Goal: Transaction & Acquisition: Book appointment/travel/reservation

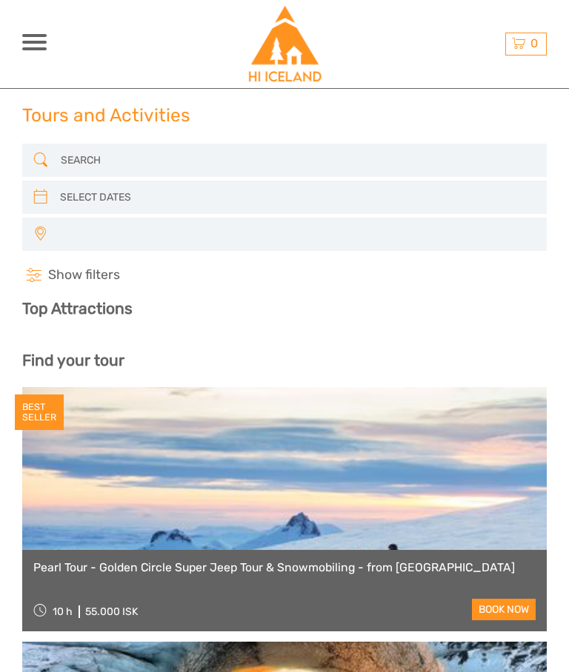
select select
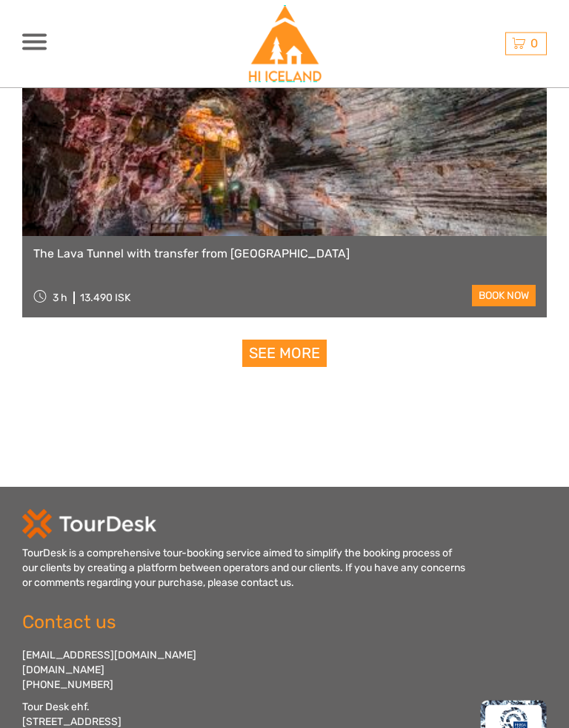
scroll to position [4770, 0]
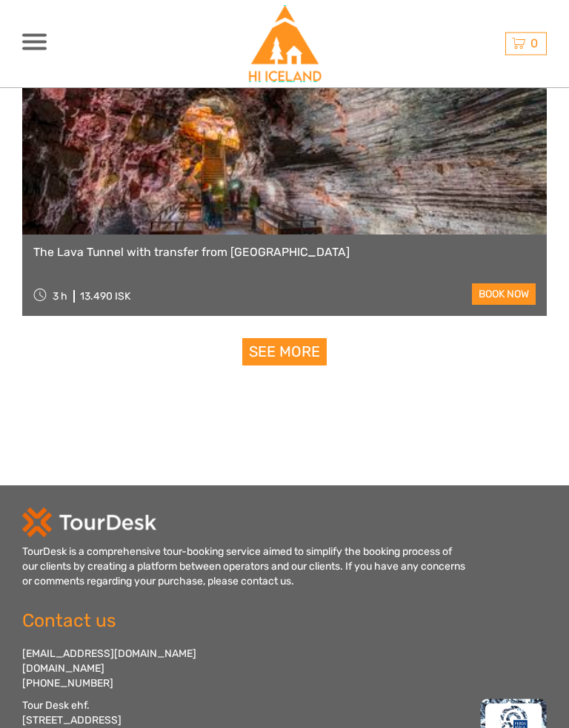
click at [312, 350] on link "See more" at bounding box center [284, 352] width 84 height 27
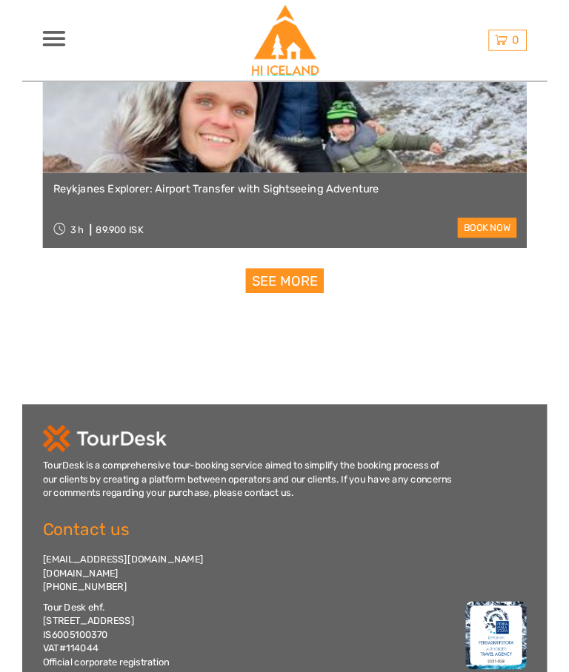
scroll to position [9190, 0]
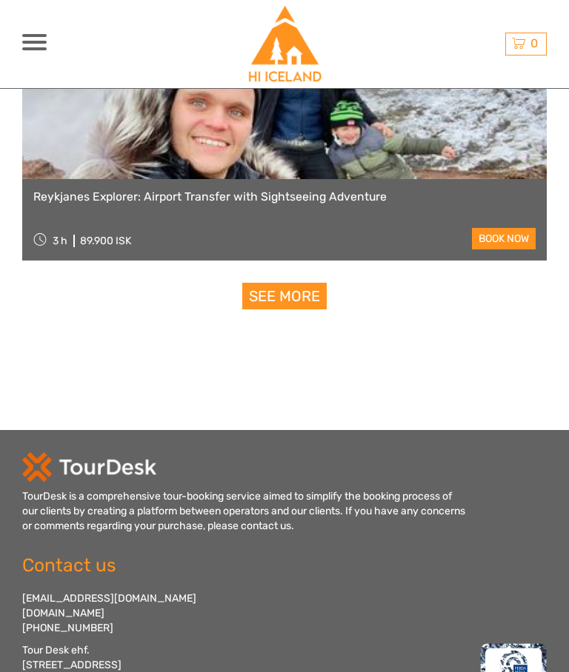
click at [290, 302] on link "See more" at bounding box center [284, 296] width 84 height 27
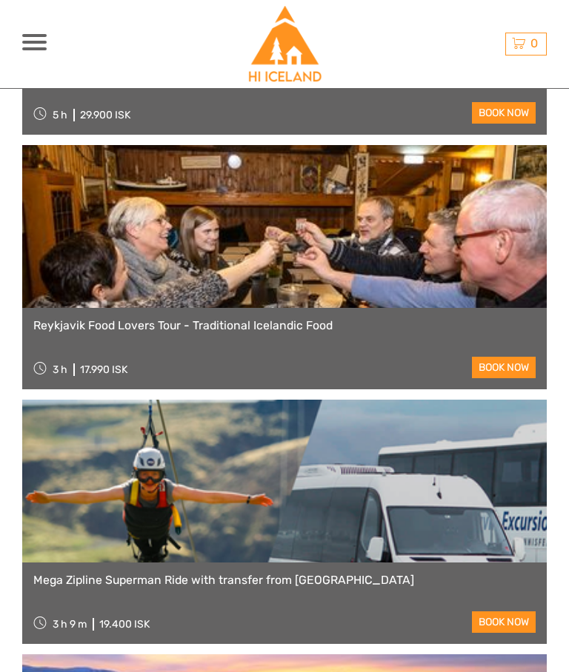
scroll to position [10334, 0]
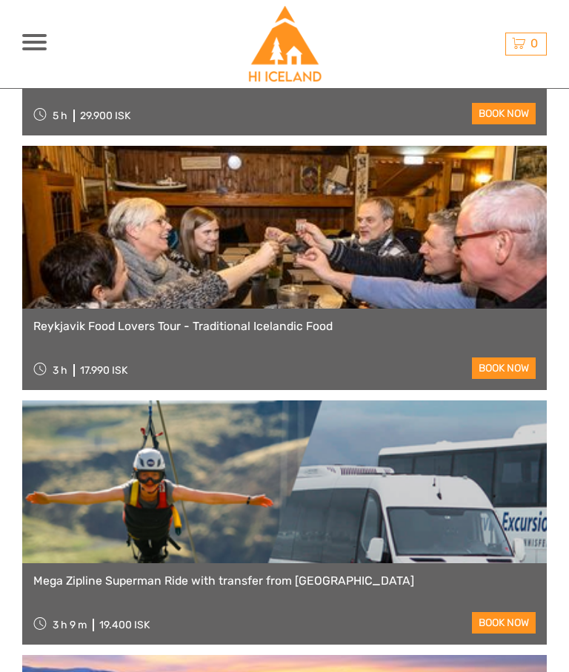
click at [500, 367] on link "book now" at bounding box center [504, 368] width 64 height 21
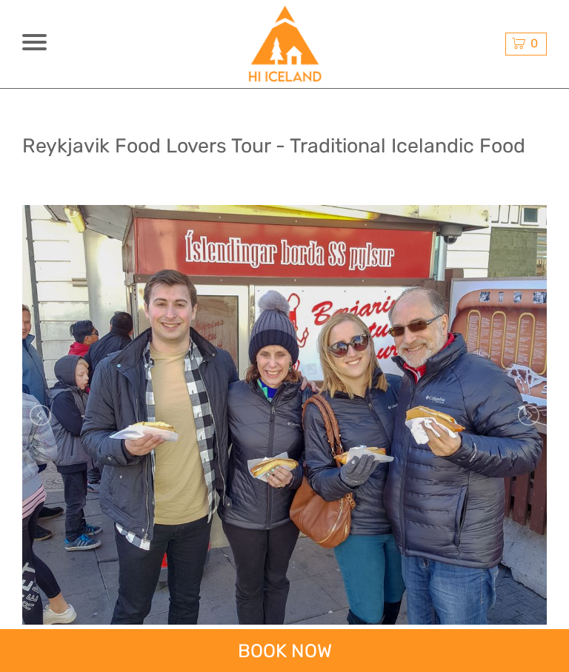
click at [520, 409] on link at bounding box center [527, 415] width 24 height 24
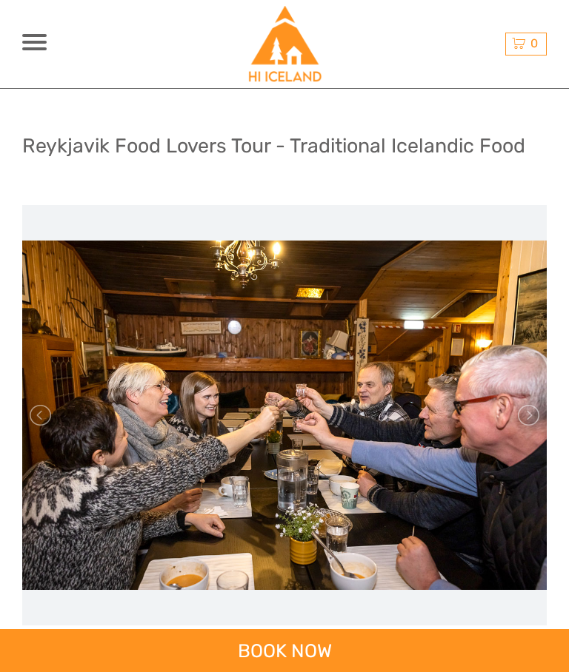
click at [526, 418] on link at bounding box center [527, 415] width 24 height 24
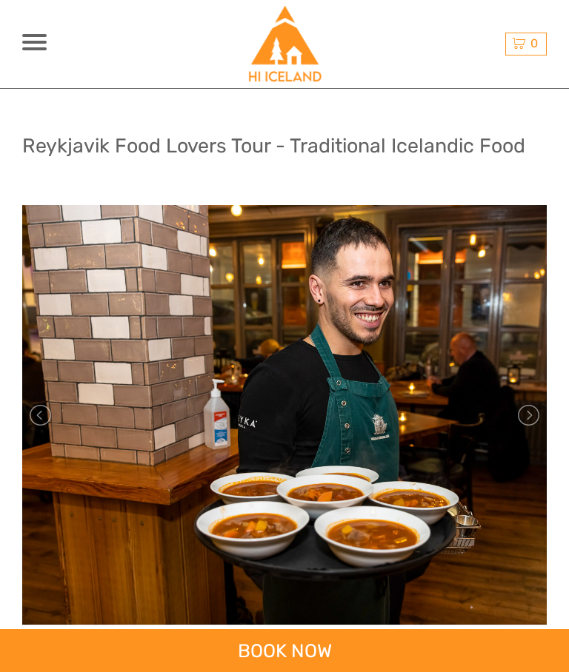
click at [537, 409] on link at bounding box center [527, 415] width 24 height 24
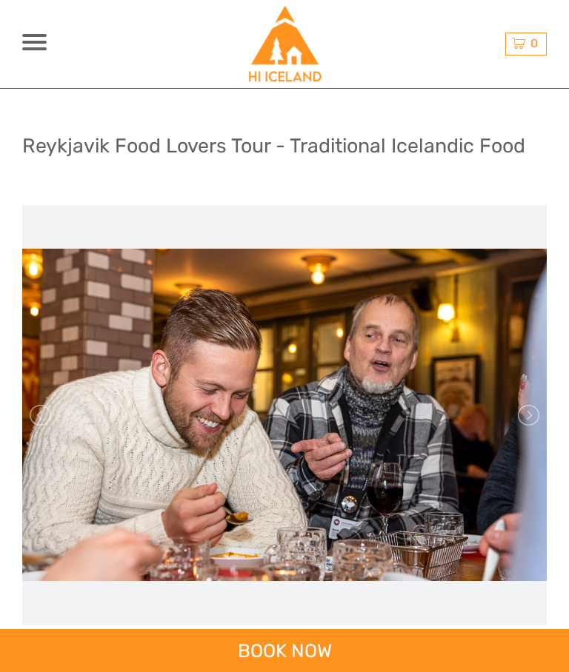
click at [529, 420] on link at bounding box center [527, 415] width 24 height 24
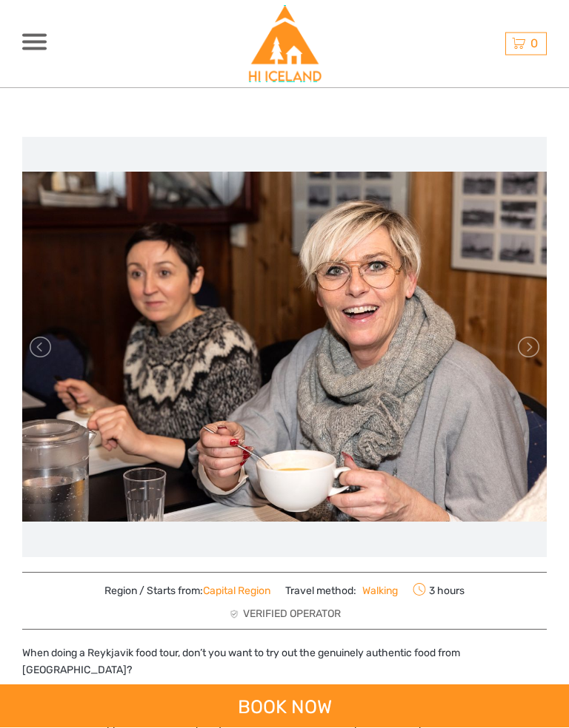
scroll to position [70, 0]
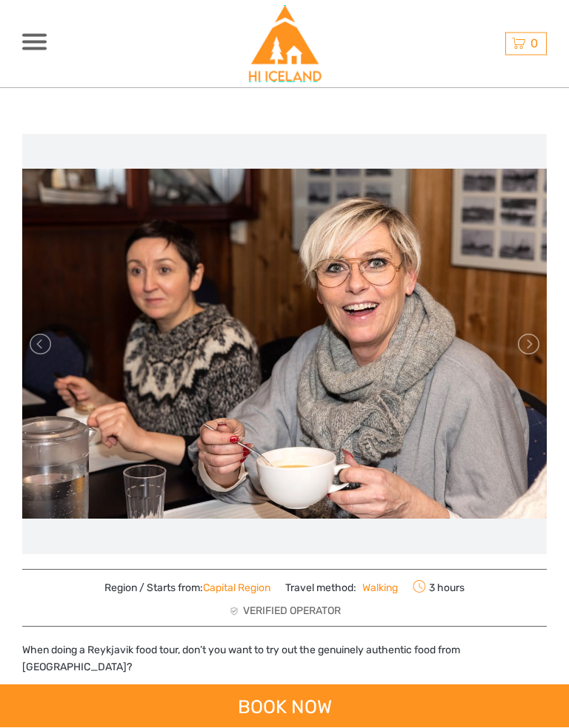
click at [532, 350] on link at bounding box center [527, 345] width 24 height 24
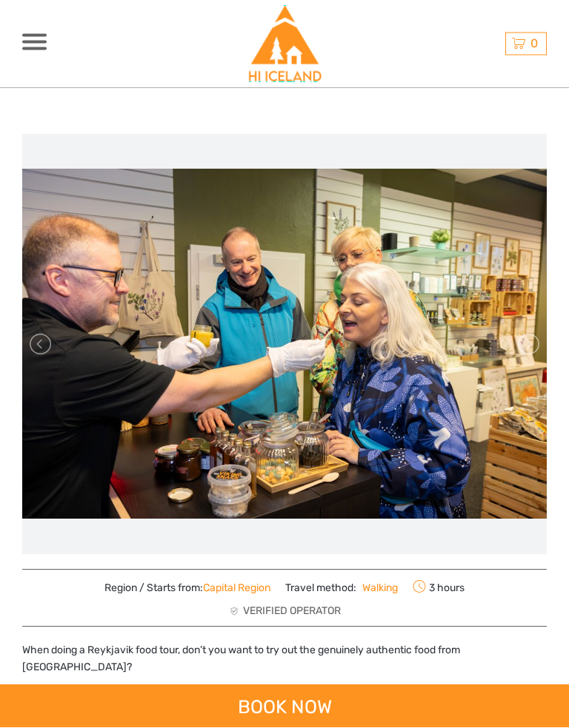
scroll to position [71, 0]
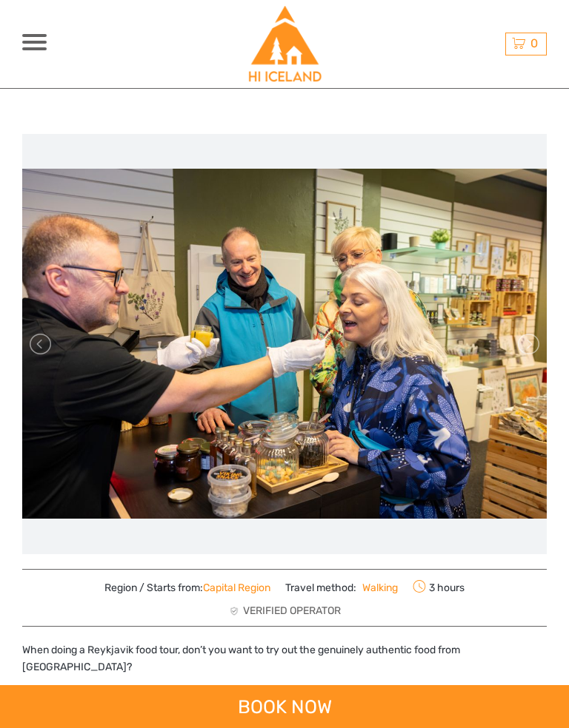
click at [529, 355] on link at bounding box center [527, 344] width 24 height 24
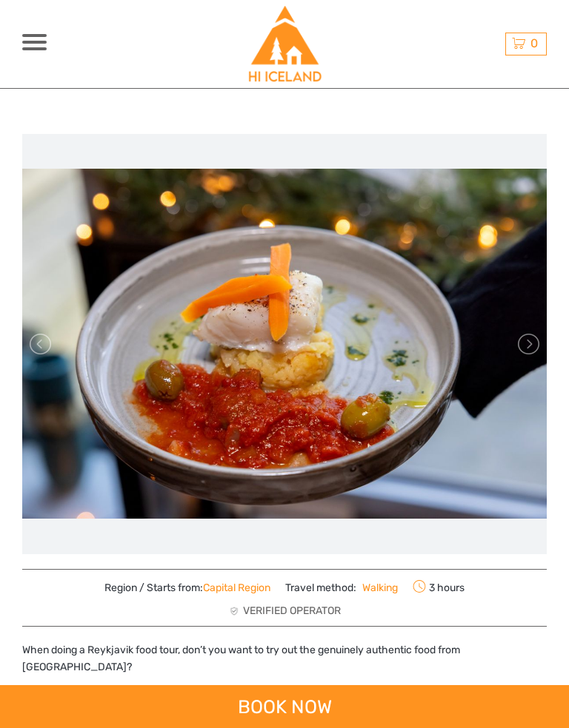
click at [516, 355] on link at bounding box center [527, 344] width 24 height 24
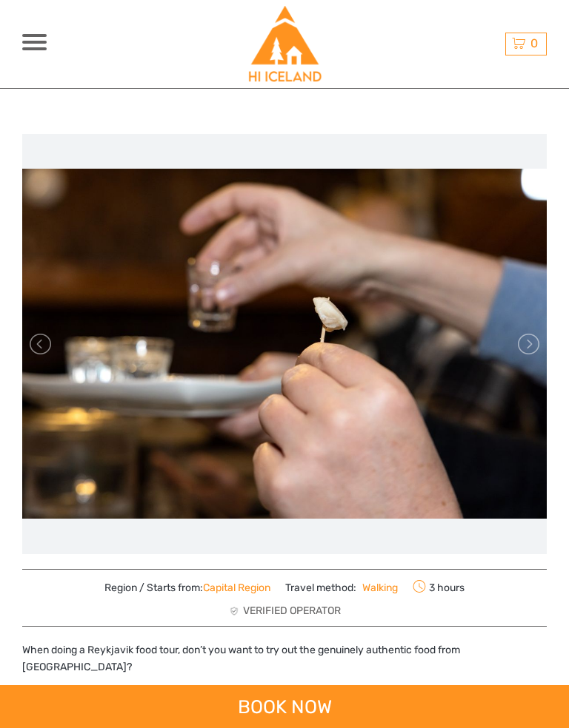
click at [519, 355] on link at bounding box center [527, 344] width 24 height 24
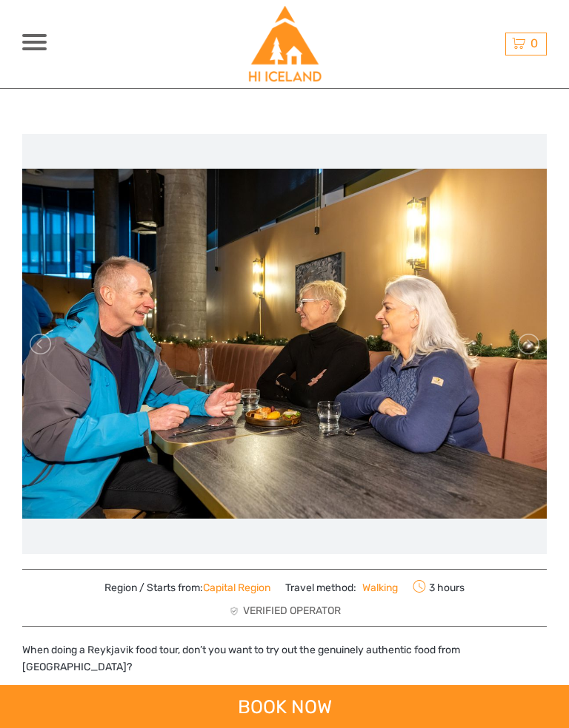
click at [516, 354] on link at bounding box center [527, 344] width 24 height 24
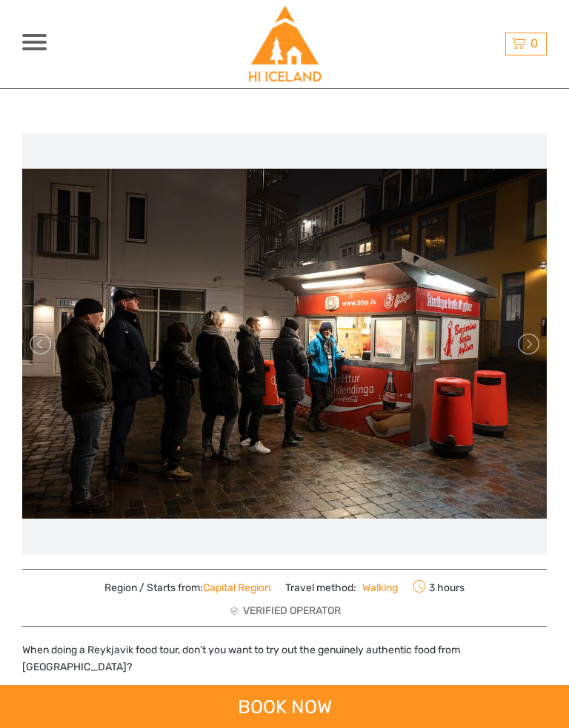
click at [528, 352] on link at bounding box center [527, 344] width 24 height 24
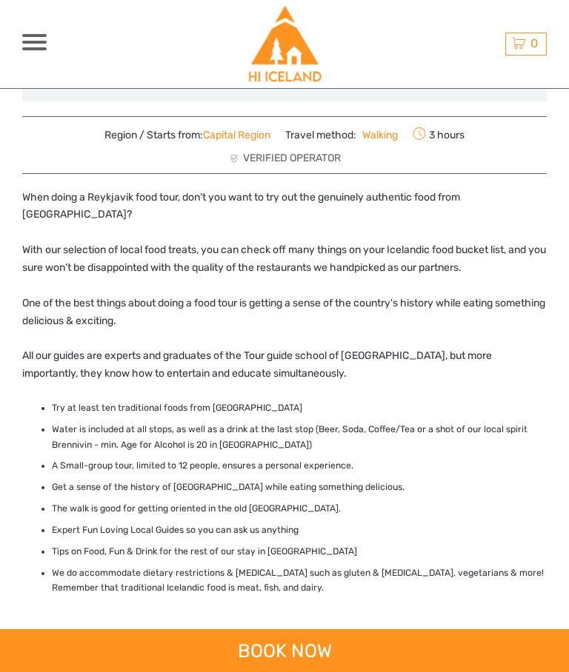
scroll to position [523, 0]
